Goal: Task Accomplishment & Management: Manage account settings

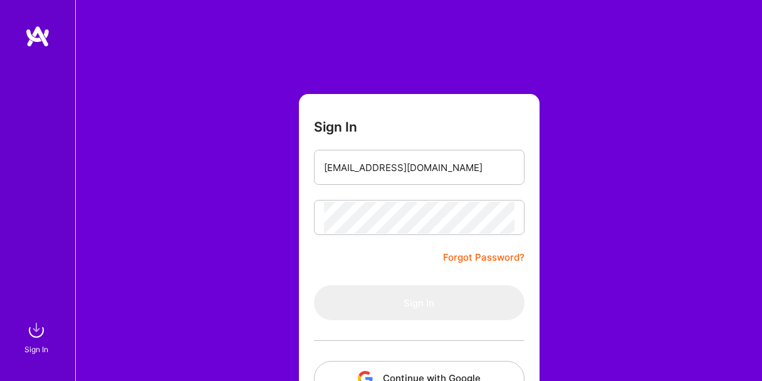
scroll to position [90, 0]
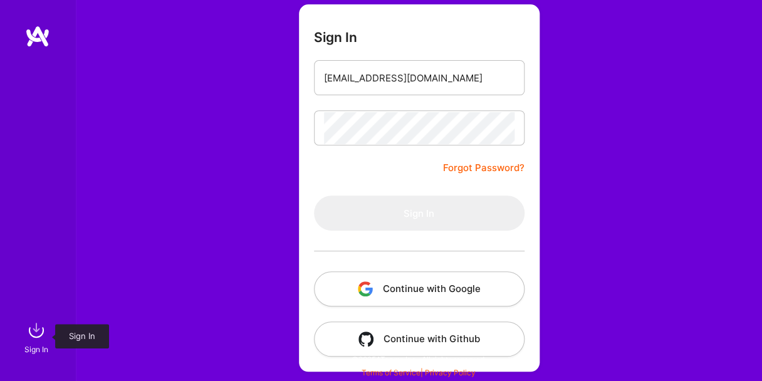
click at [33, 330] on img at bounding box center [36, 330] width 25 height 25
click at [34, 329] on img at bounding box center [36, 330] width 25 height 25
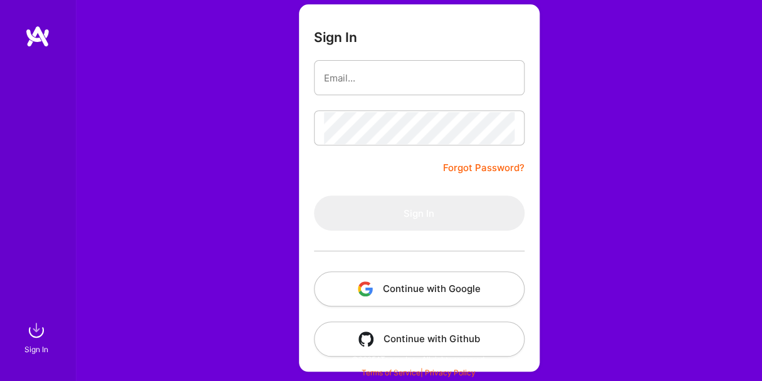
click at [423, 286] on button "Continue with Google" at bounding box center [419, 288] width 211 height 35
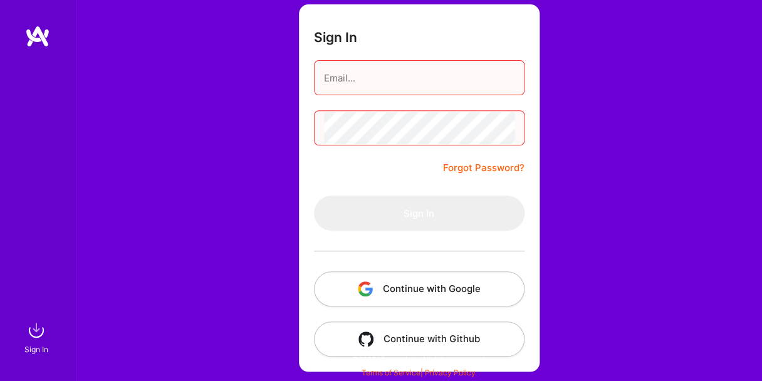
click at [397, 292] on button "Continue with Google" at bounding box center [419, 288] width 211 height 35
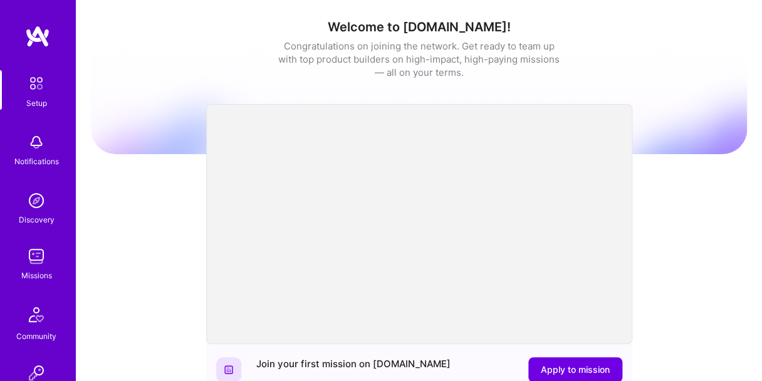
click at [32, 248] on img at bounding box center [36, 256] width 25 height 25
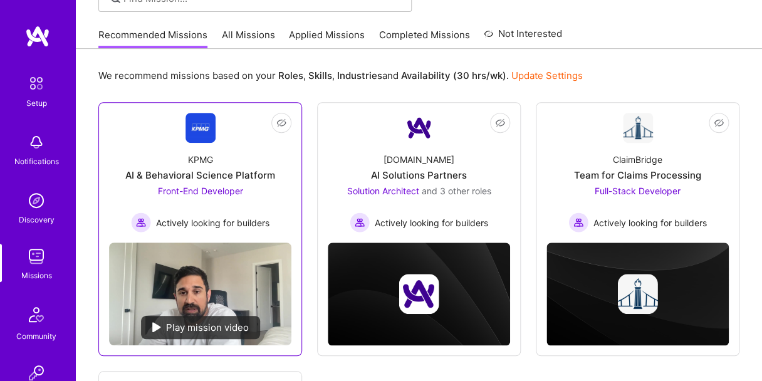
scroll to position [94, 0]
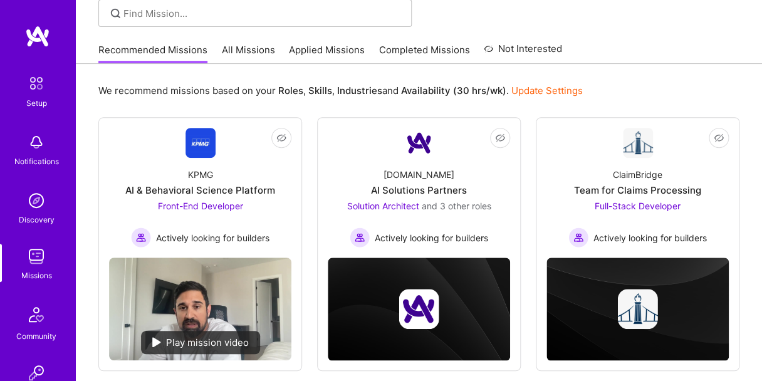
click at [35, 145] on img at bounding box center [36, 142] width 25 height 25
click at [552, 100] on div "Setup Notifications Discovery Missions Community Invite [DOMAIN_NAME] Profile C…" at bounding box center [381, 291] width 762 height 771
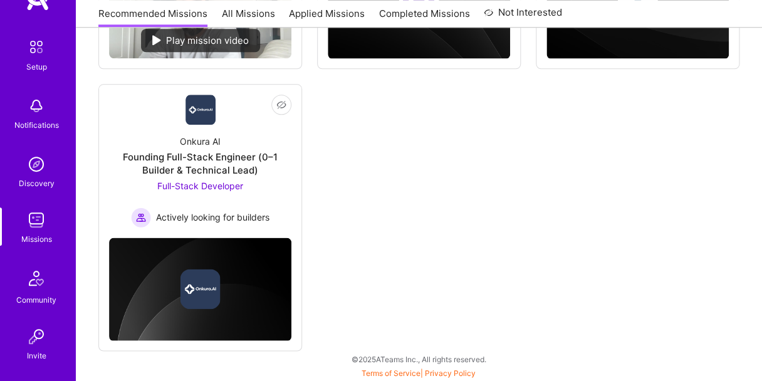
scroll to position [0, 0]
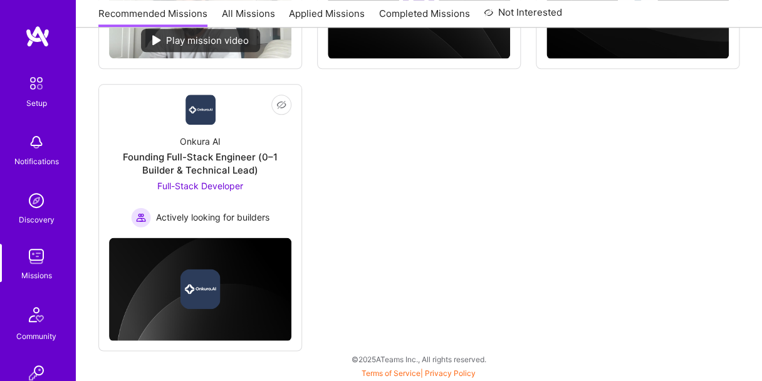
click at [30, 254] on img at bounding box center [36, 256] width 25 height 25
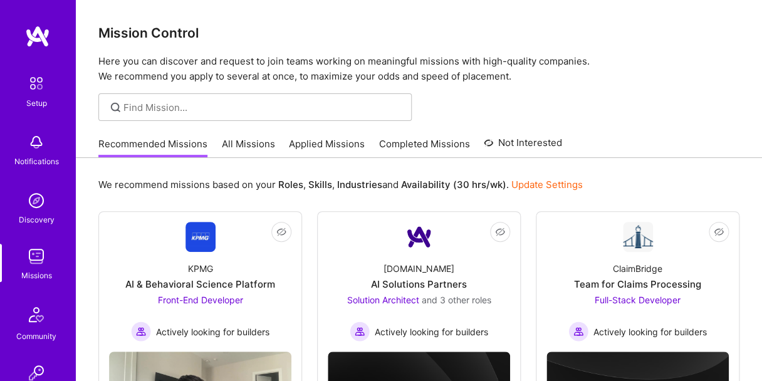
click at [329, 138] on link "Applied Missions" at bounding box center [327, 147] width 76 height 21
